Goal: Transaction & Acquisition: Book appointment/travel/reservation

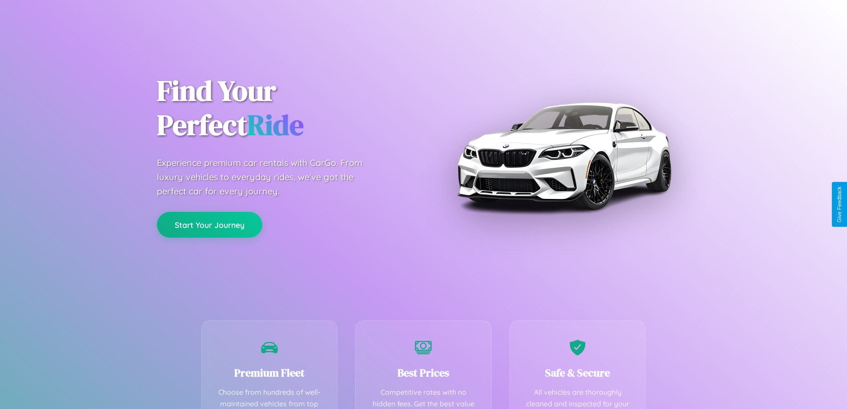
scroll to position [175, 0]
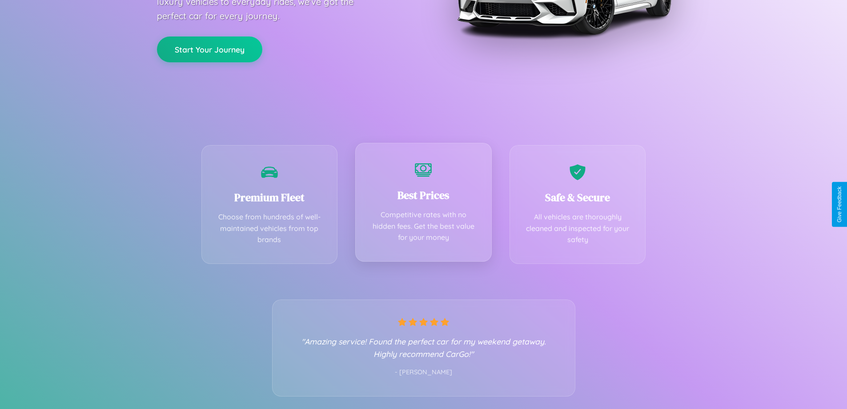
click at [423, 204] on div "Best Prices Competitive rates with no hidden fees. Get the best value for your …" at bounding box center [423, 202] width 137 height 119
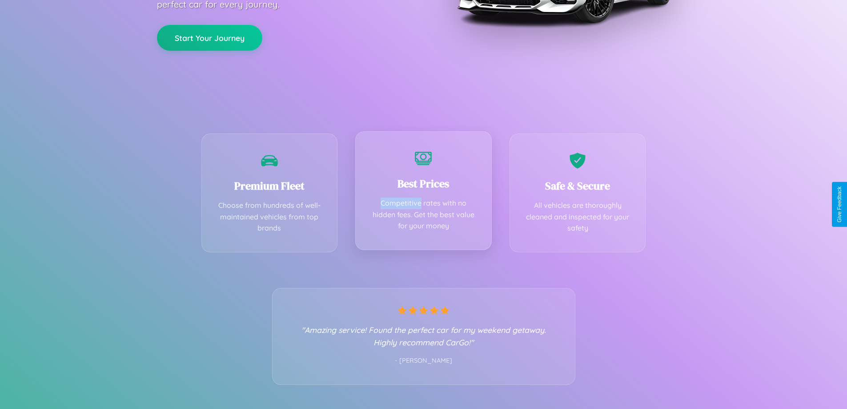
scroll to position [0, 0]
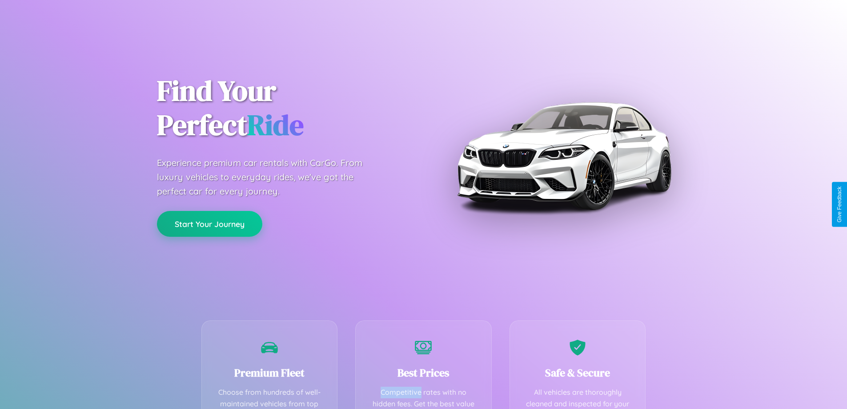
click at [209, 223] on button "Start Your Journey" at bounding box center [209, 224] width 105 height 26
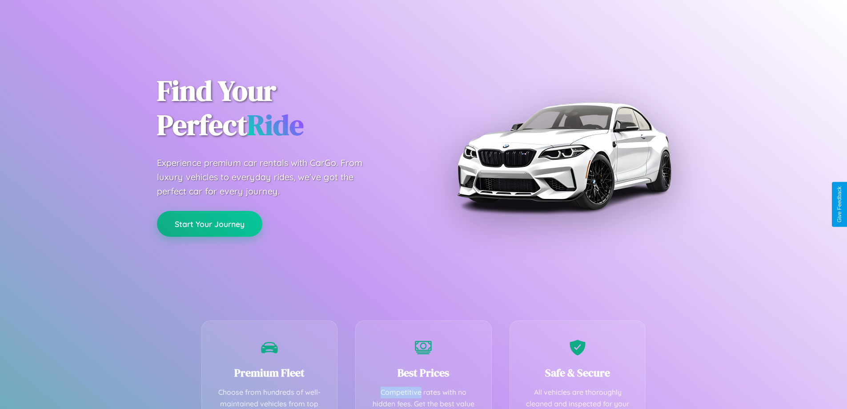
click at [209, 223] on button "Start Your Journey" at bounding box center [209, 224] width 105 height 26
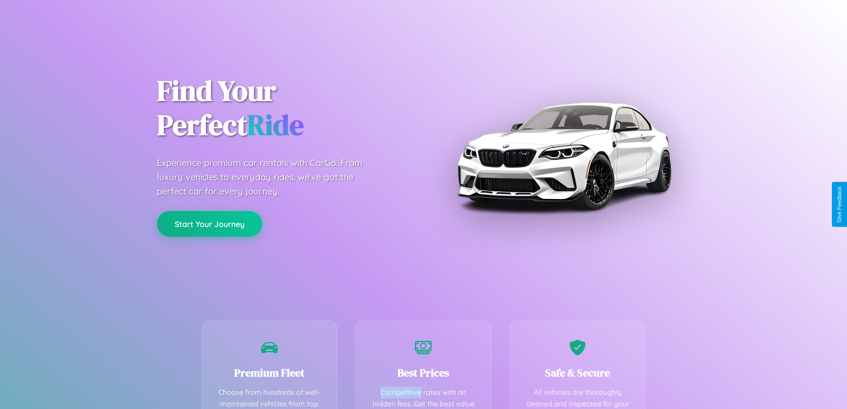
click at [209, 223] on button "Start Your Journey" at bounding box center [209, 224] width 105 height 26
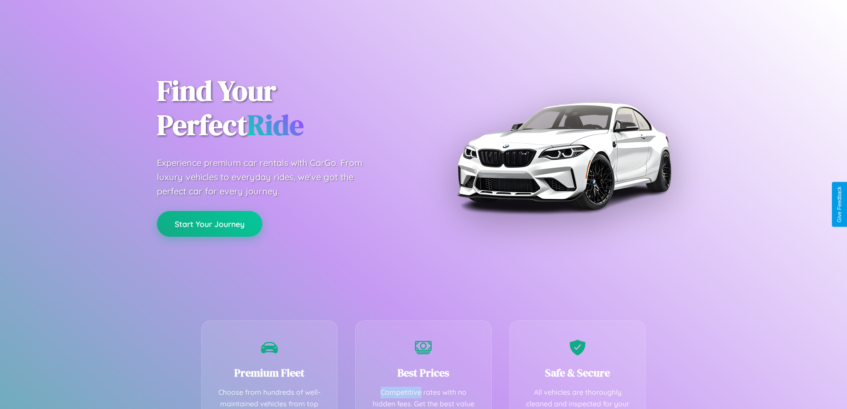
click at [209, 223] on button "Start Your Journey" at bounding box center [209, 224] width 105 height 26
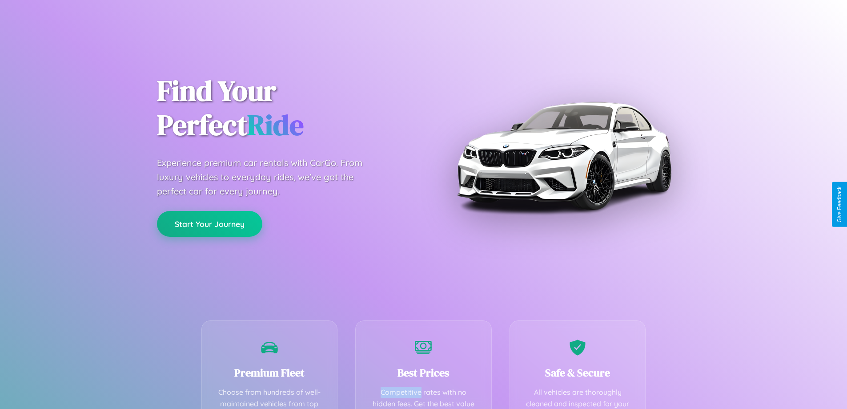
click at [209, 223] on button "Start Your Journey" at bounding box center [209, 224] width 105 height 26
